Goal: Information Seeking & Learning: Learn about a topic

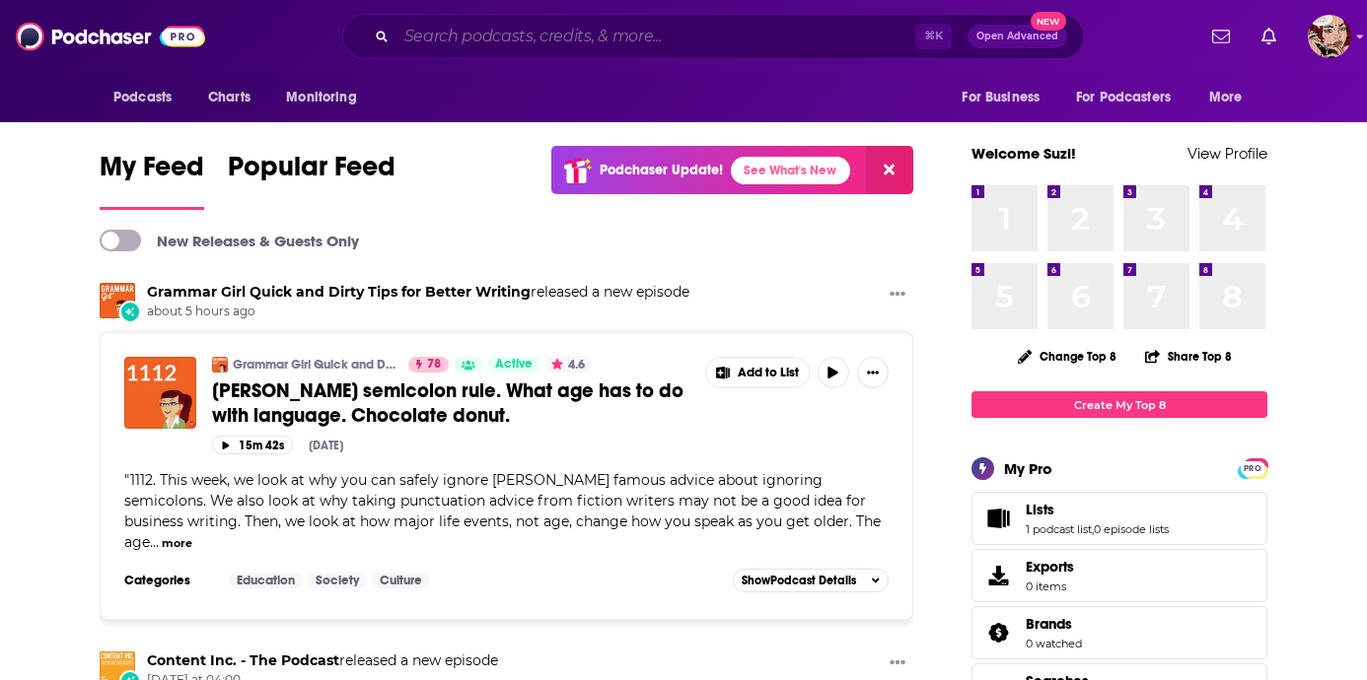
click at [607, 33] on input "Search podcasts, credits, & more..." at bounding box center [655, 37] width 519 height 32
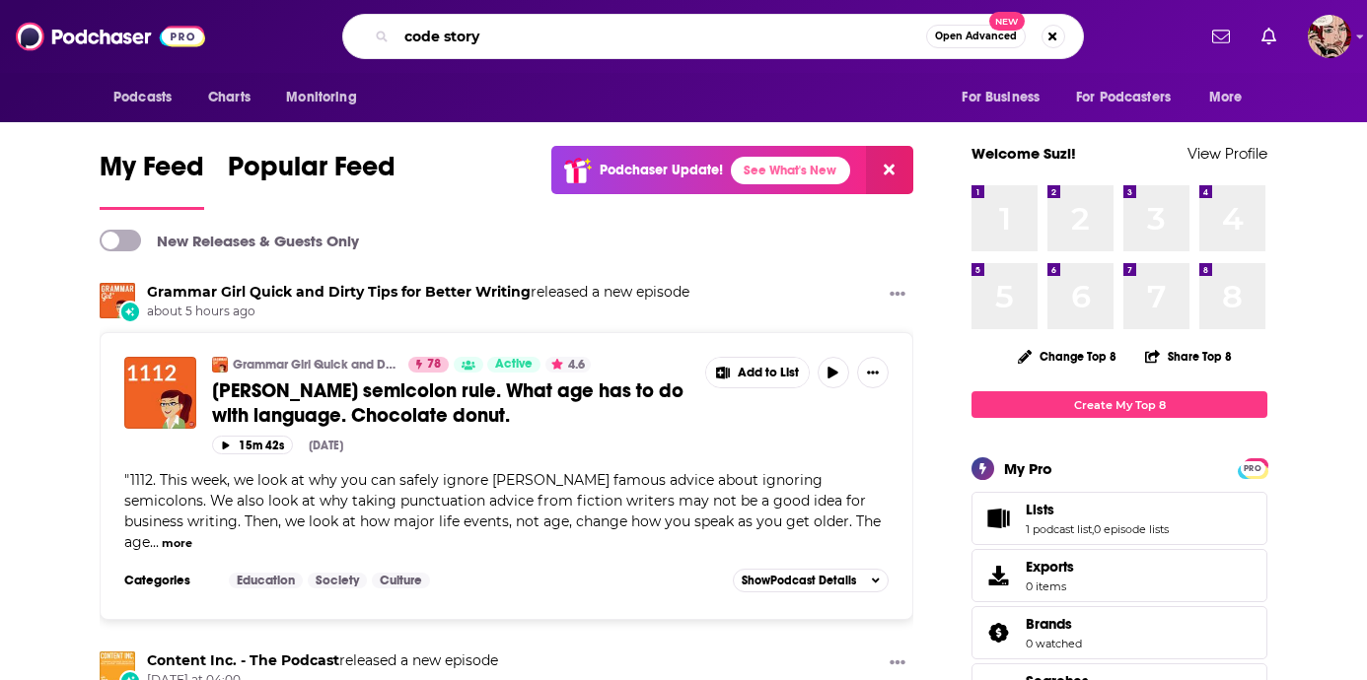
type input "code story"
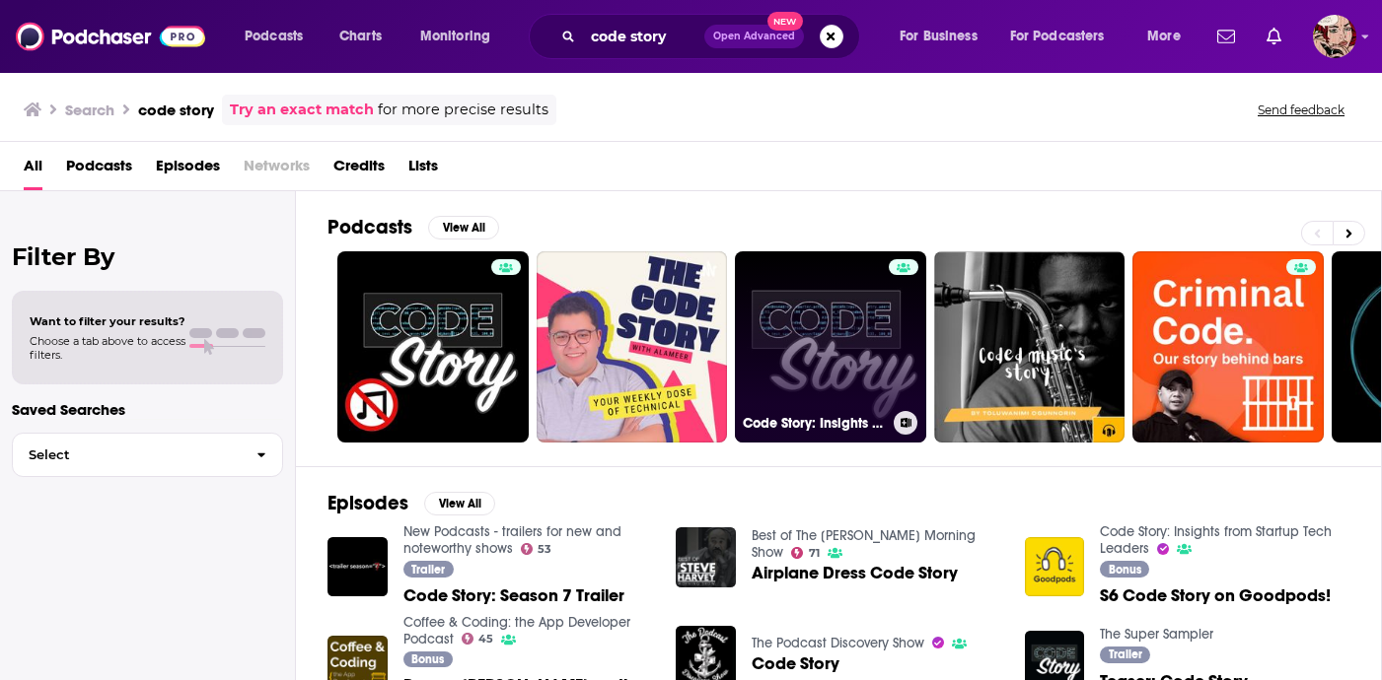
click at [793, 344] on link "Code Story: Insights from Startup Tech Leaders" at bounding box center [830, 346] width 191 height 191
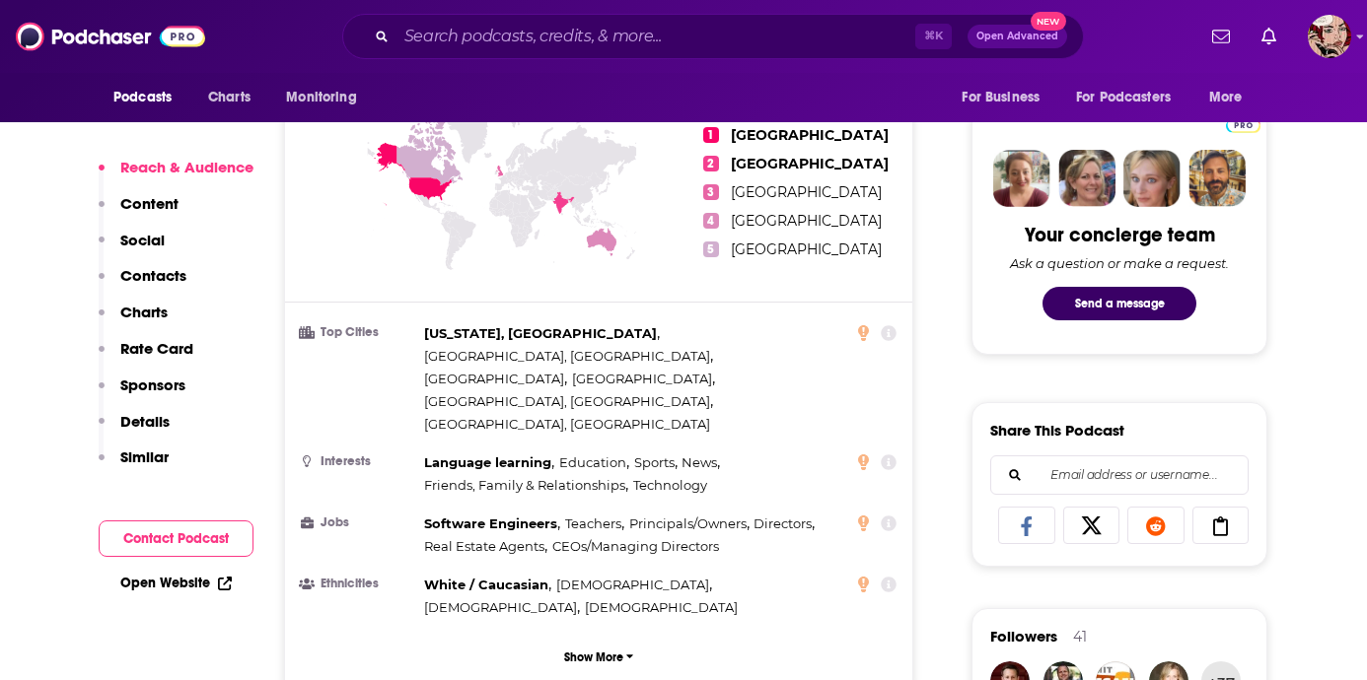
scroll to position [922, 0]
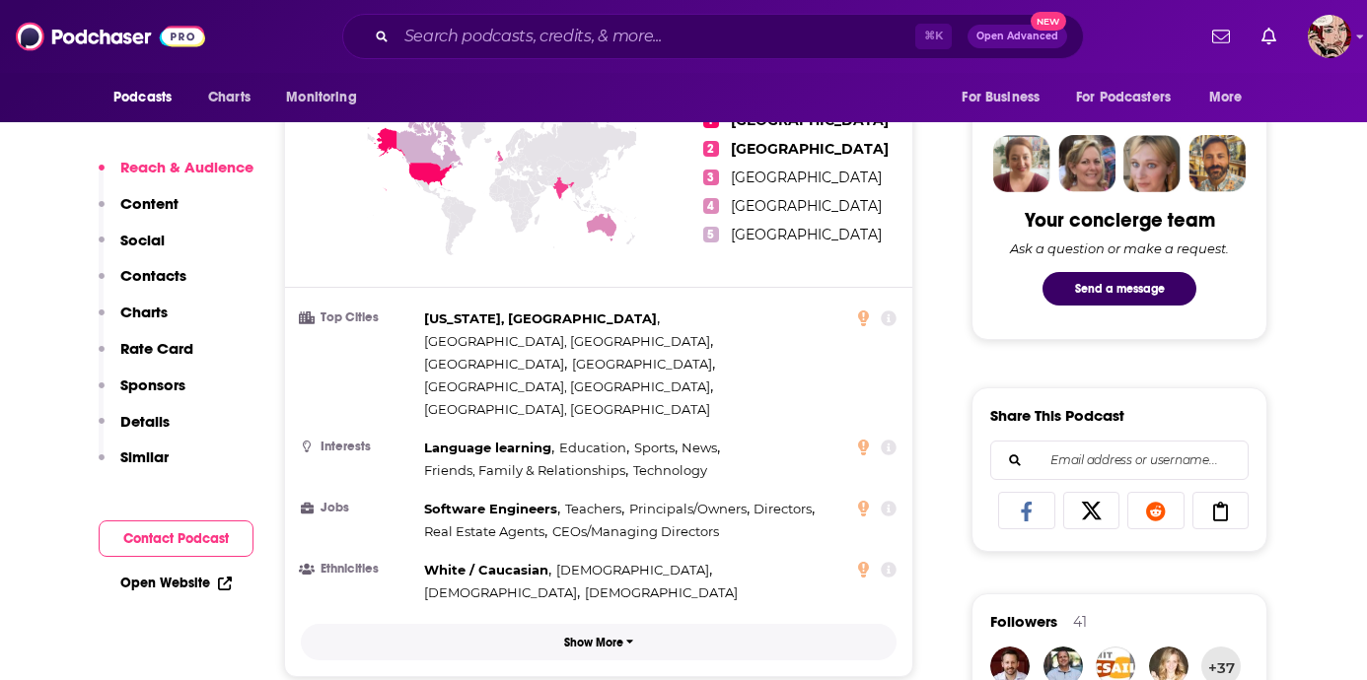
click at [606, 636] on p "Show More" at bounding box center [593, 643] width 59 height 14
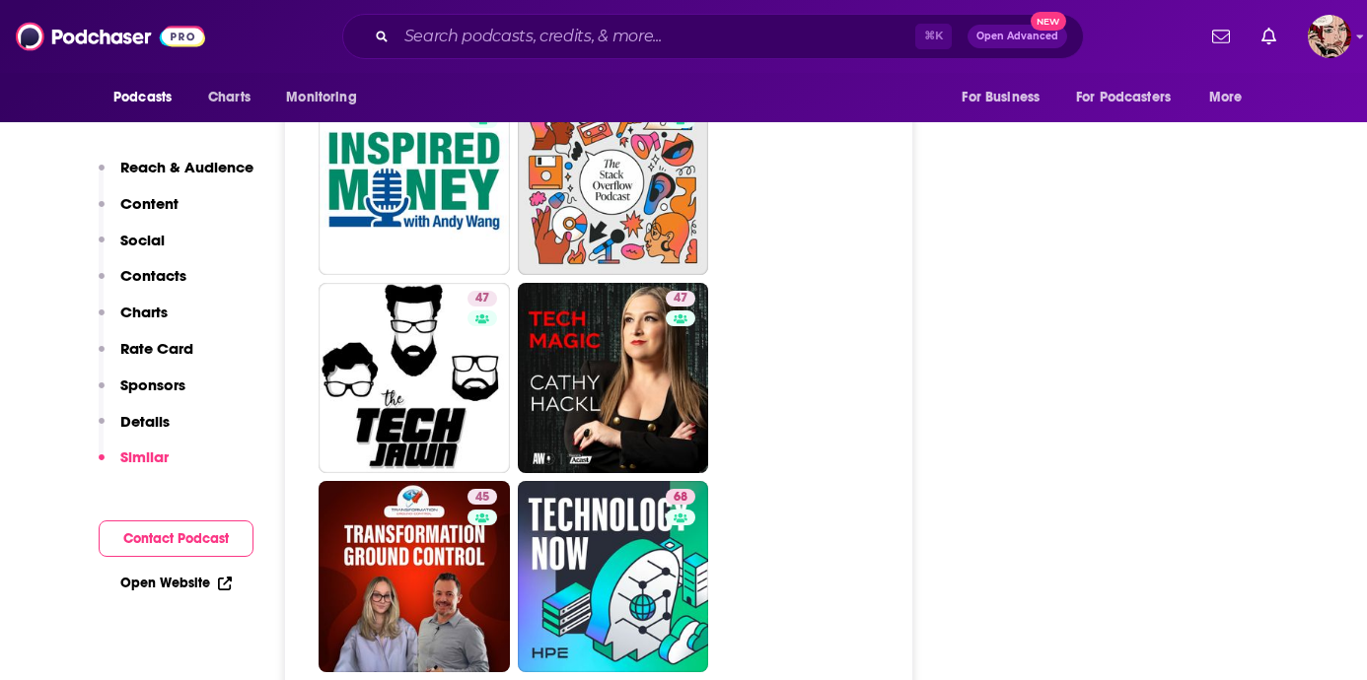
scroll to position [4136, 0]
